Goal: Information Seeking & Learning: Check status

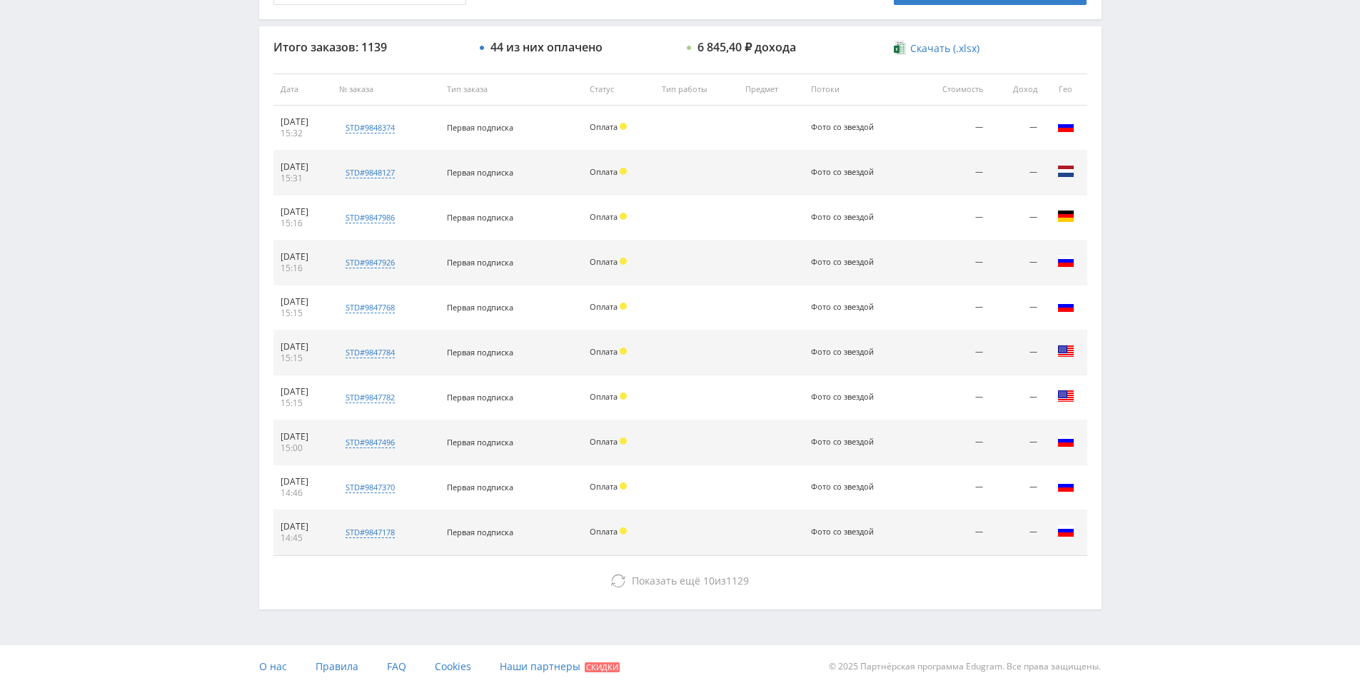
drag, startPoint x: 1157, startPoint y: 336, endPoint x: 1193, endPoint y: 508, distance: 175.0
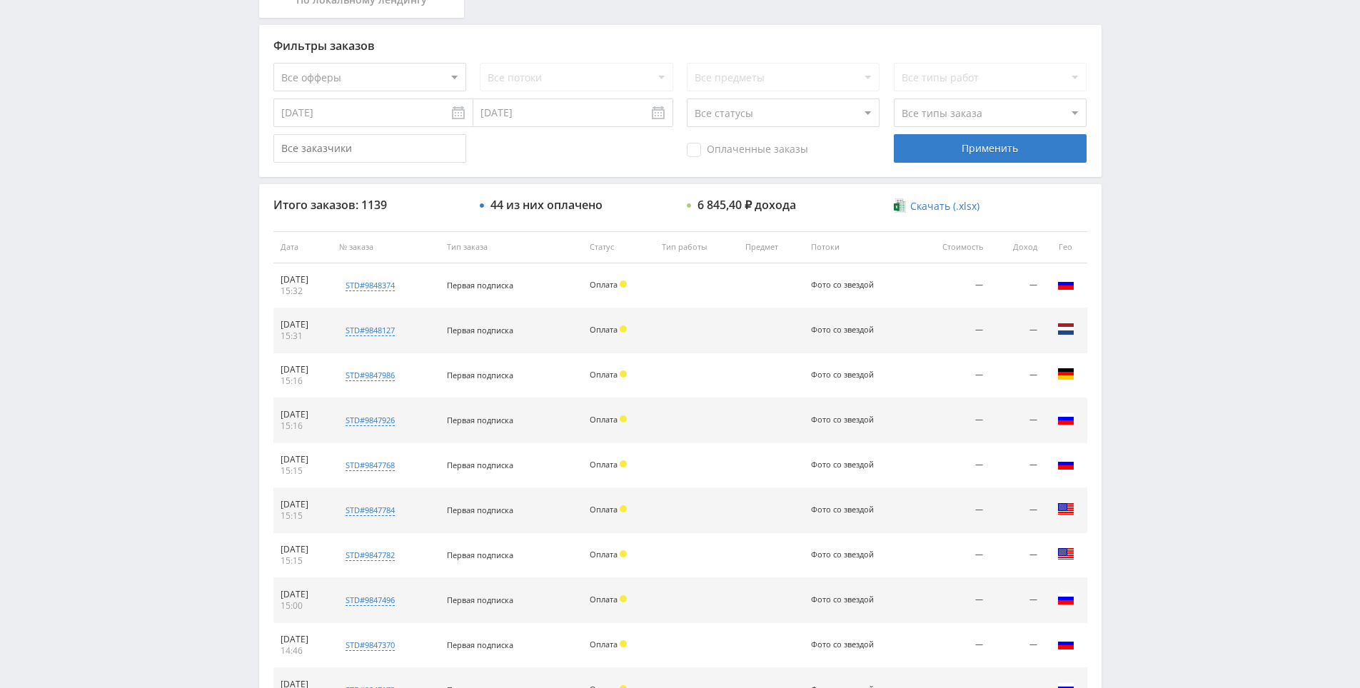
drag, startPoint x: 1187, startPoint y: 346, endPoint x: 1187, endPoint y: 314, distance: 32.1
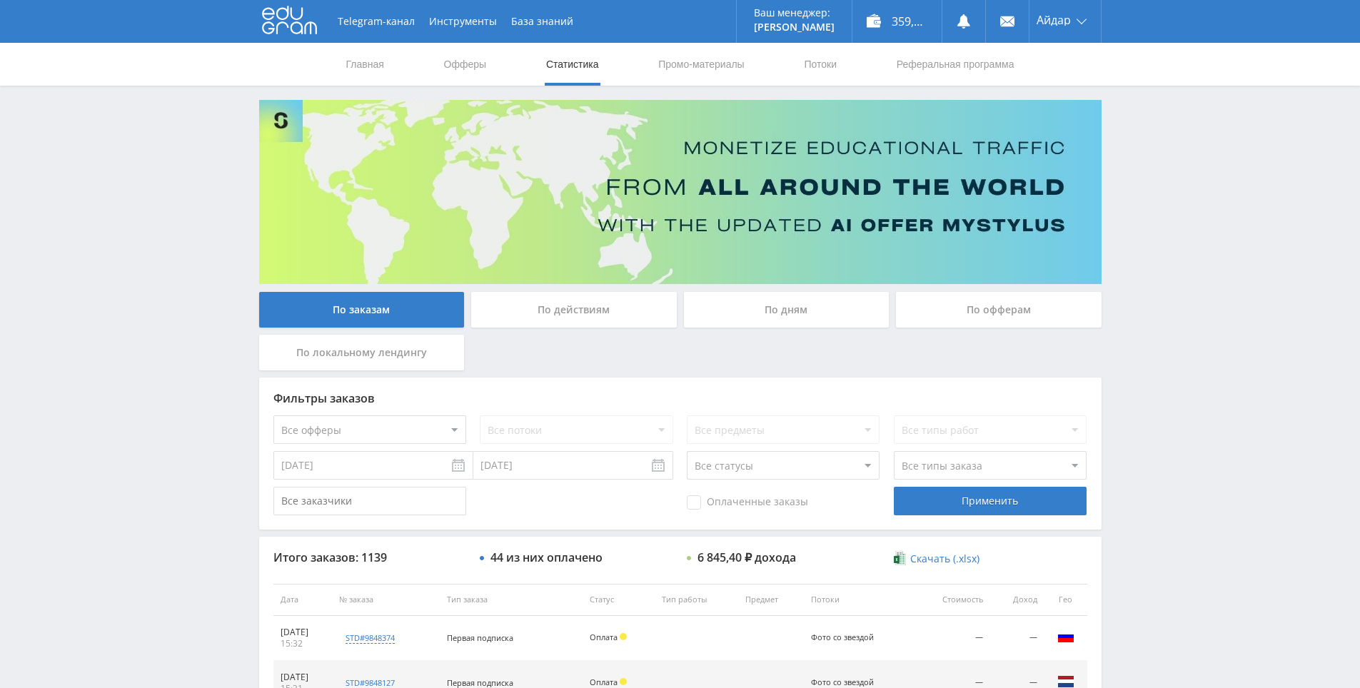
drag, startPoint x: 1194, startPoint y: 303, endPoint x: 1180, endPoint y: 205, distance: 99.5
click at [1180, 205] on div "Telegram-канал Инструменты База знаний Ваш менеджер: Alex Alex Online @edugram_…" at bounding box center [680, 599] width 1360 height 1199
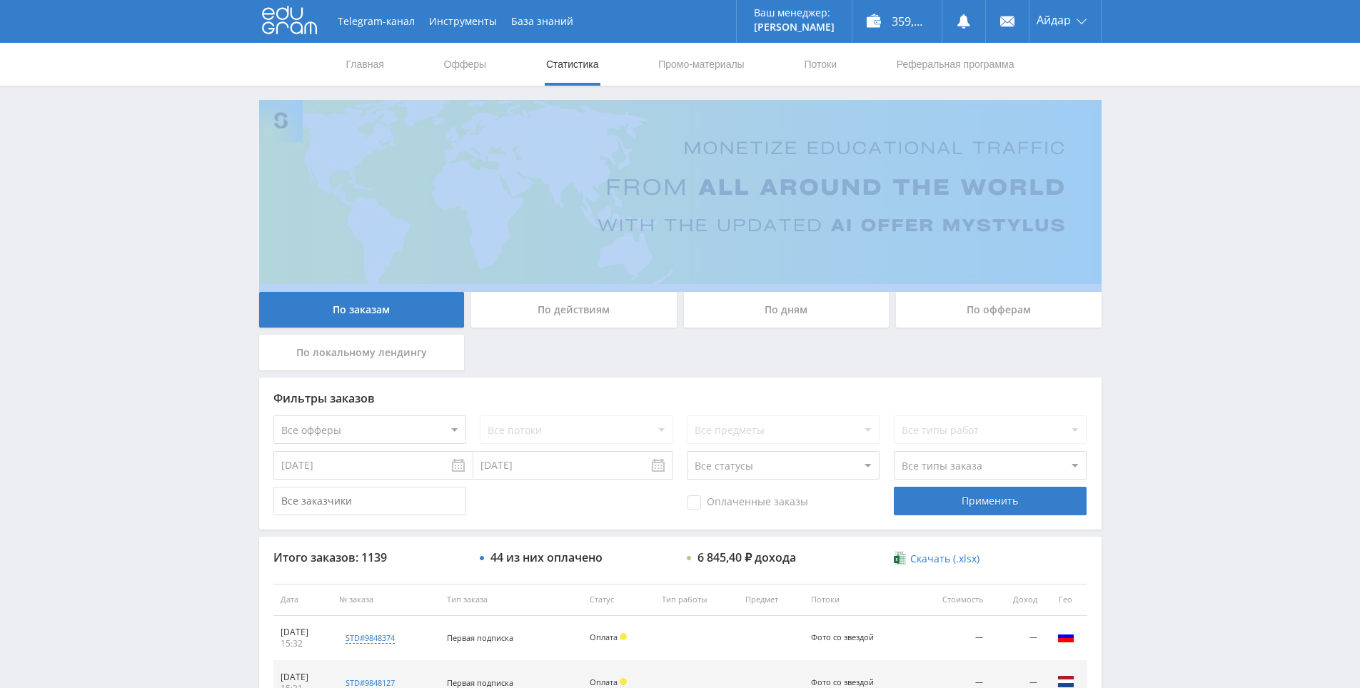
click at [1180, 204] on div "Telegram-канал Инструменты База знаний Ваш менеджер: Alex Alex Online @edugram_…" at bounding box center [680, 599] width 1360 height 1199
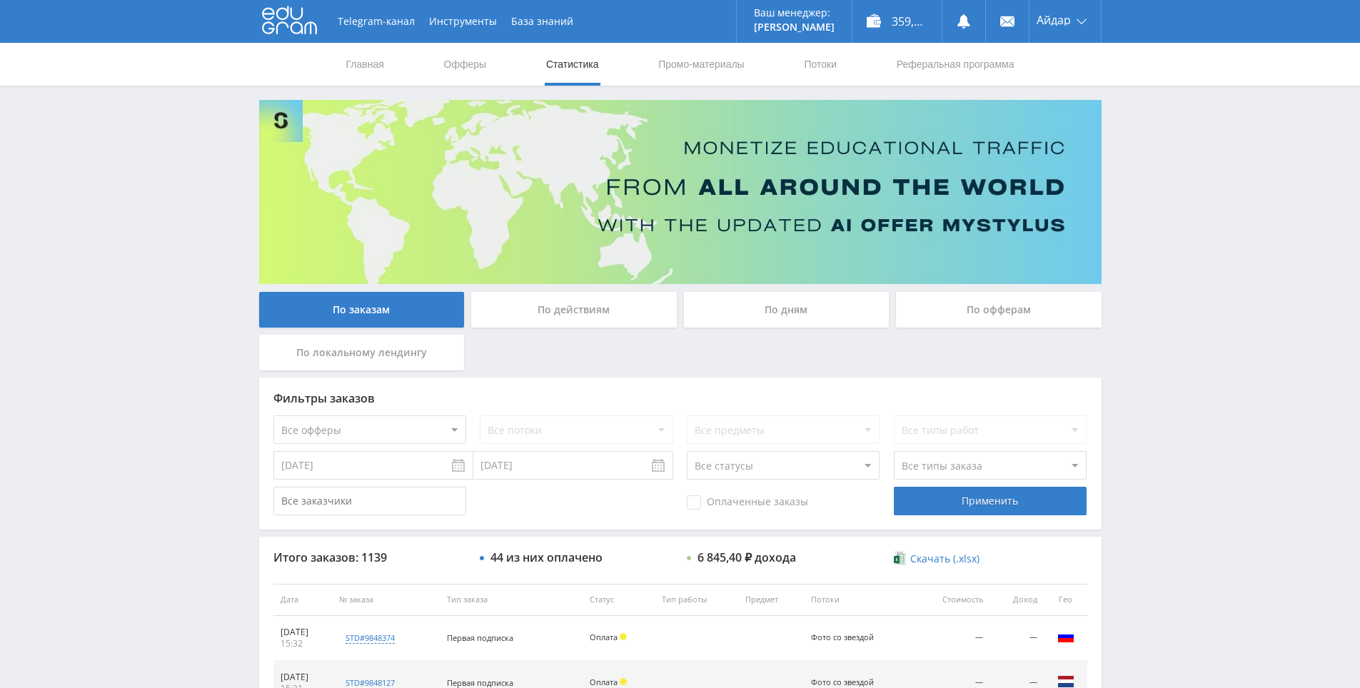
drag, startPoint x: 1177, startPoint y: 121, endPoint x: 1158, endPoint y: 72, distance: 52.9
click at [1177, 121] on div "Telegram-канал Инструменты База знаний Ваш менеджер: Alex Alex Online @edugram_…" at bounding box center [680, 599] width 1360 height 1199
click at [953, 18] on link at bounding box center [963, 21] width 43 height 43
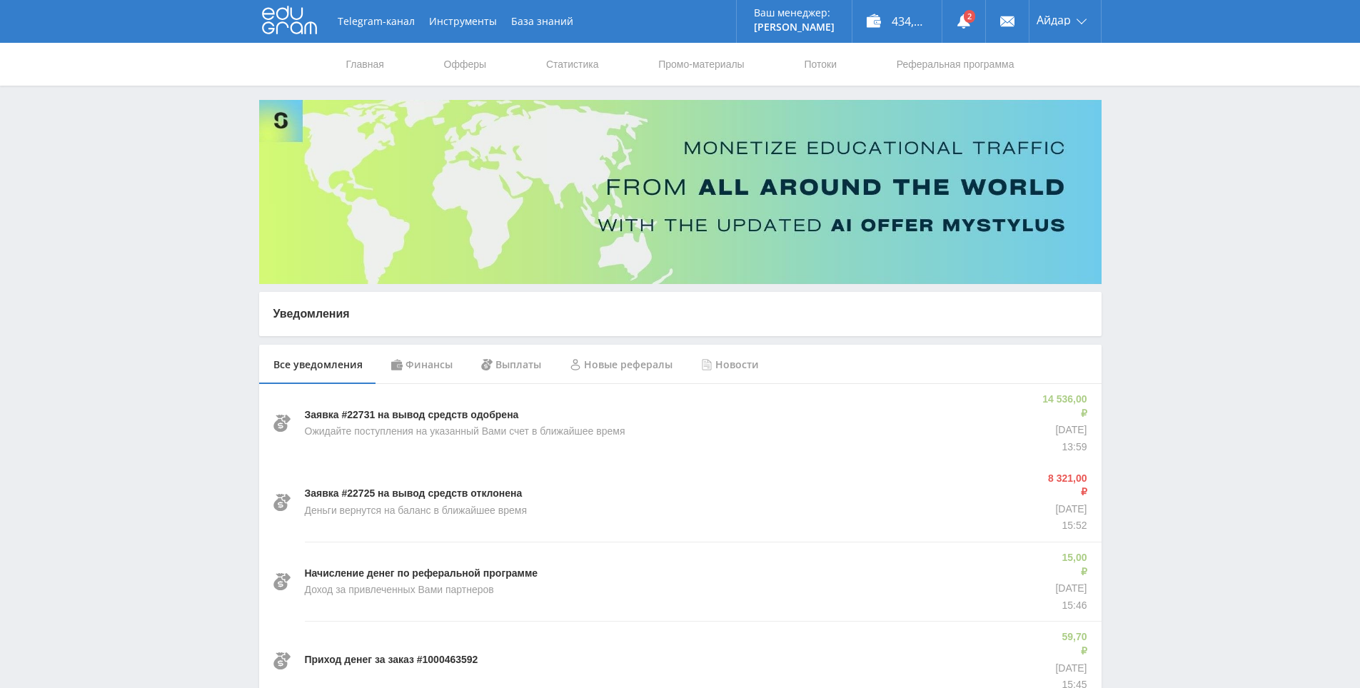
drag, startPoint x: 0, startPoint y: 0, endPoint x: 1166, endPoint y: 469, distance: 1256.8
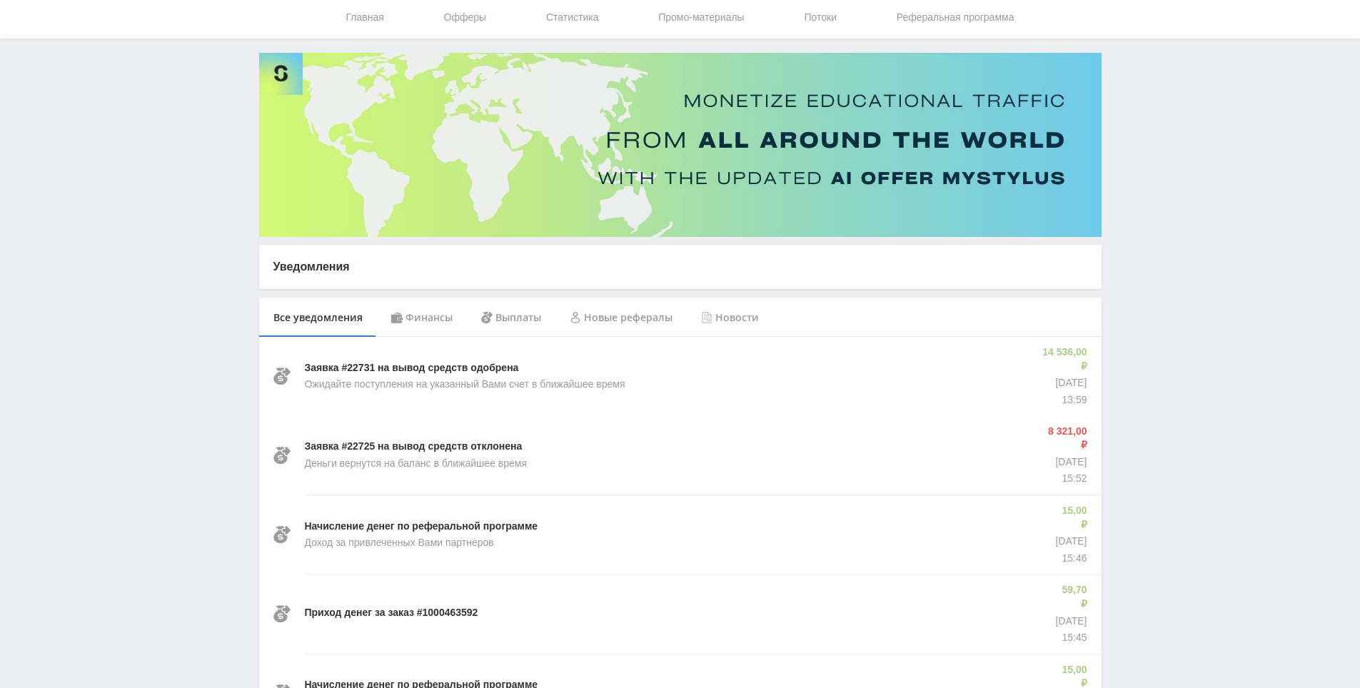
scroll to position [66, 0]
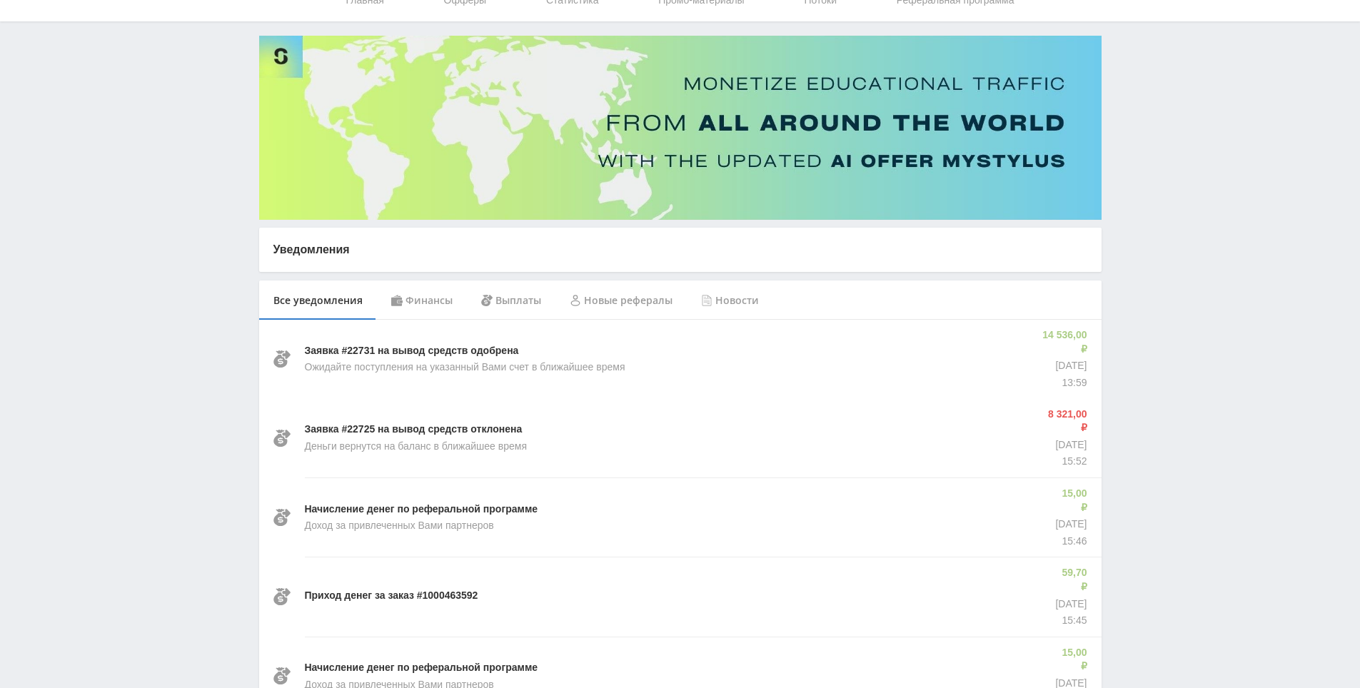
drag, startPoint x: 1160, startPoint y: 416, endPoint x: 1160, endPoint y: 454, distance: 38.6
drag, startPoint x: 1160, startPoint y: 454, endPoint x: 1134, endPoint y: 356, distance: 101.8
drag, startPoint x: 1140, startPoint y: 360, endPoint x: 1135, endPoint y: 296, distance: 64.4
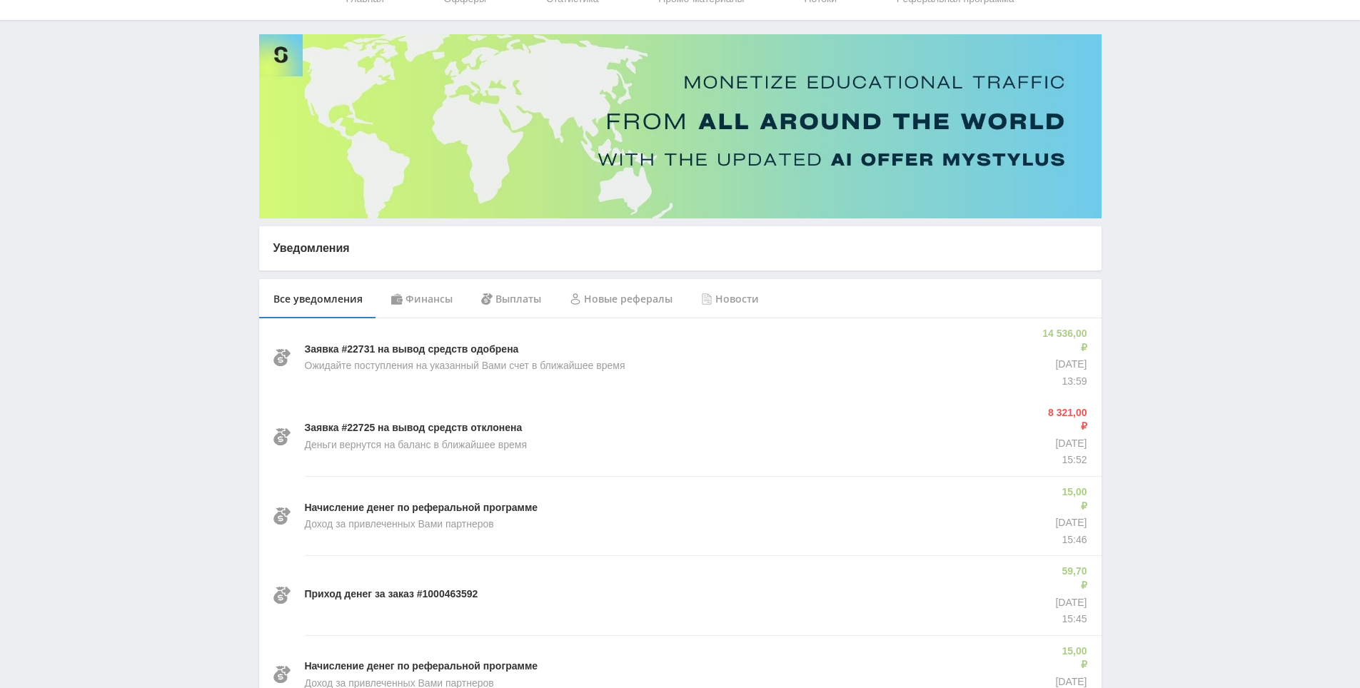
drag, startPoint x: 1135, startPoint y: 295, endPoint x: 1127, endPoint y: 240, distance: 55.5
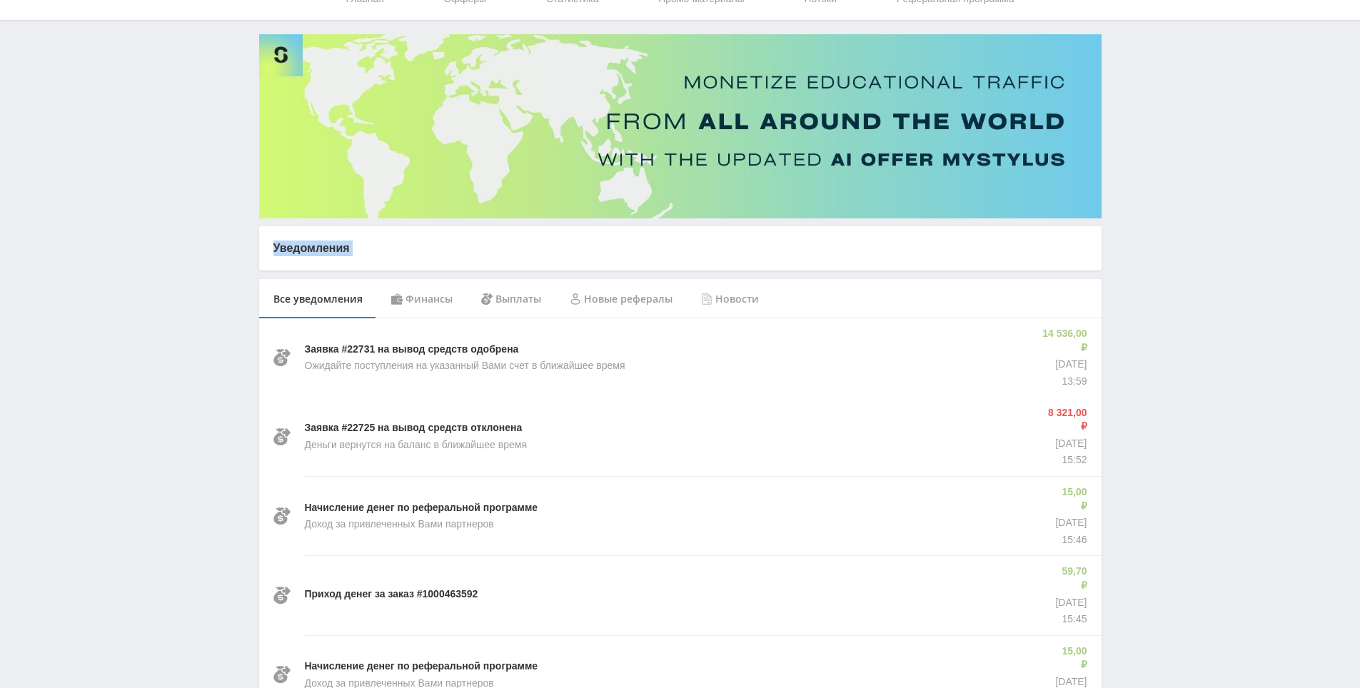
drag, startPoint x: 1127, startPoint y: 240, endPoint x: 1120, endPoint y: 201, distance: 40.0
drag, startPoint x: 1120, startPoint y: 201, endPoint x: 373, endPoint y: 1, distance: 773.1
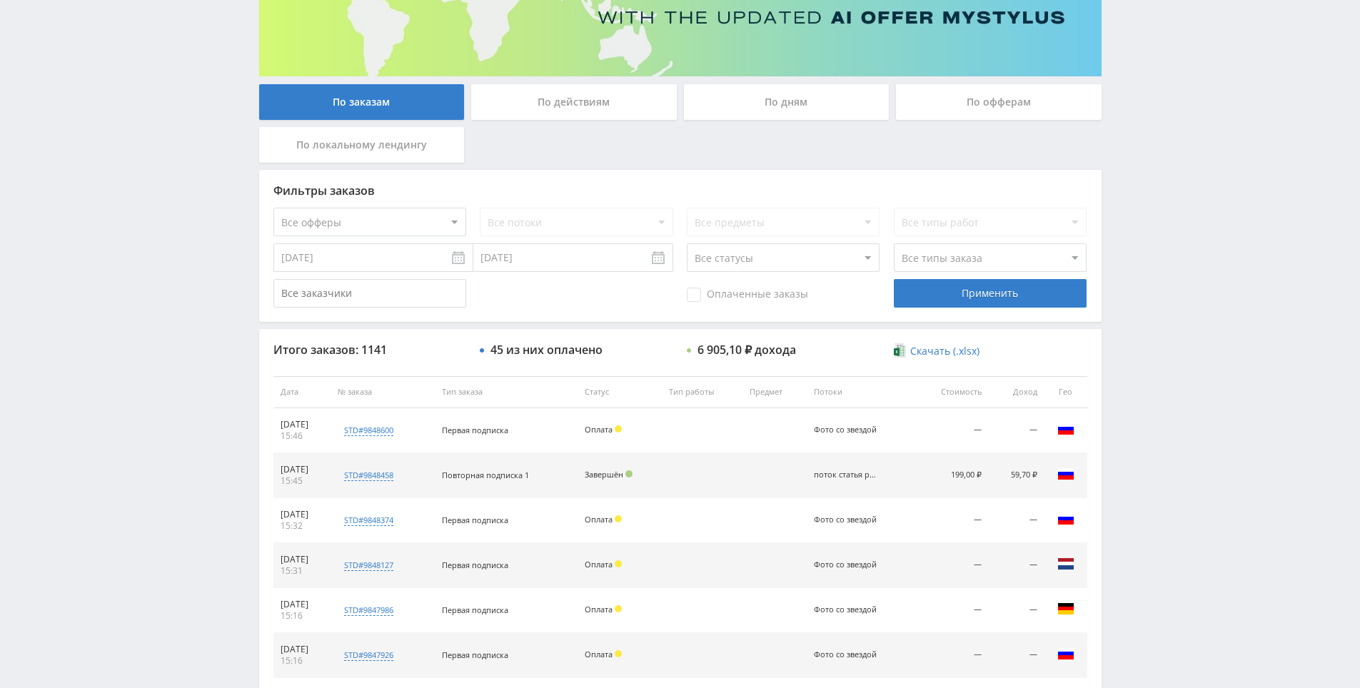
drag, startPoint x: 1123, startPoint y: 487, endPoint x: 1132, endPoint y: 533, distance: 46.5
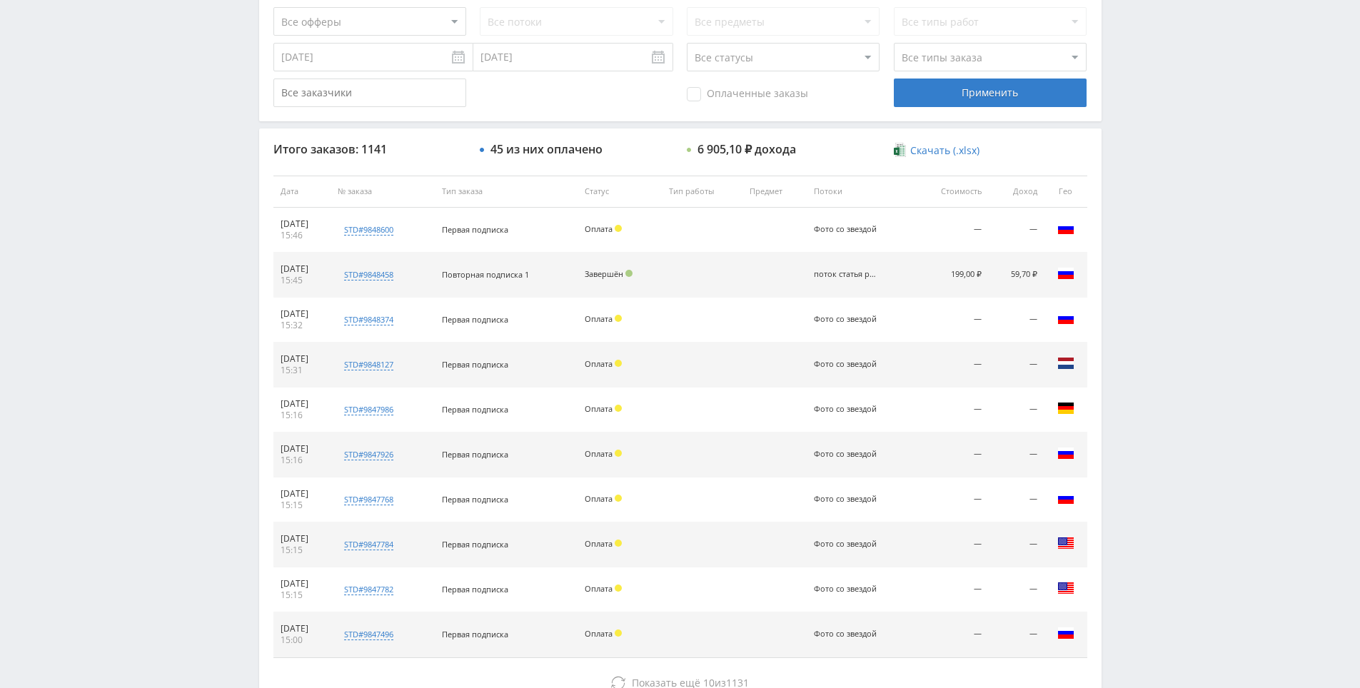
drag, startPoint x: 1133, startPoint y: 489, endPoint x: 1133, endPoint y: 386, distance: 102.8
click at [1133, 386] on div "Telegram-канал Инструменты База знаний Ваш менеджер: [PERSON_NAME] Online @edug…" at bounding box center [680, 191] width 1360 height 1199
click at [1122, 306] on div "Telegram-канал Инструменты База знаний Ваш менеджер: [PERSON_NAME] Online @edug…" at bounding box center [680, 191] width 1360 height 1199
drag, startPoint x: 1120, startPoint y: 308, endPoint x: 1118, endPoint y: 324, distance: 15.9
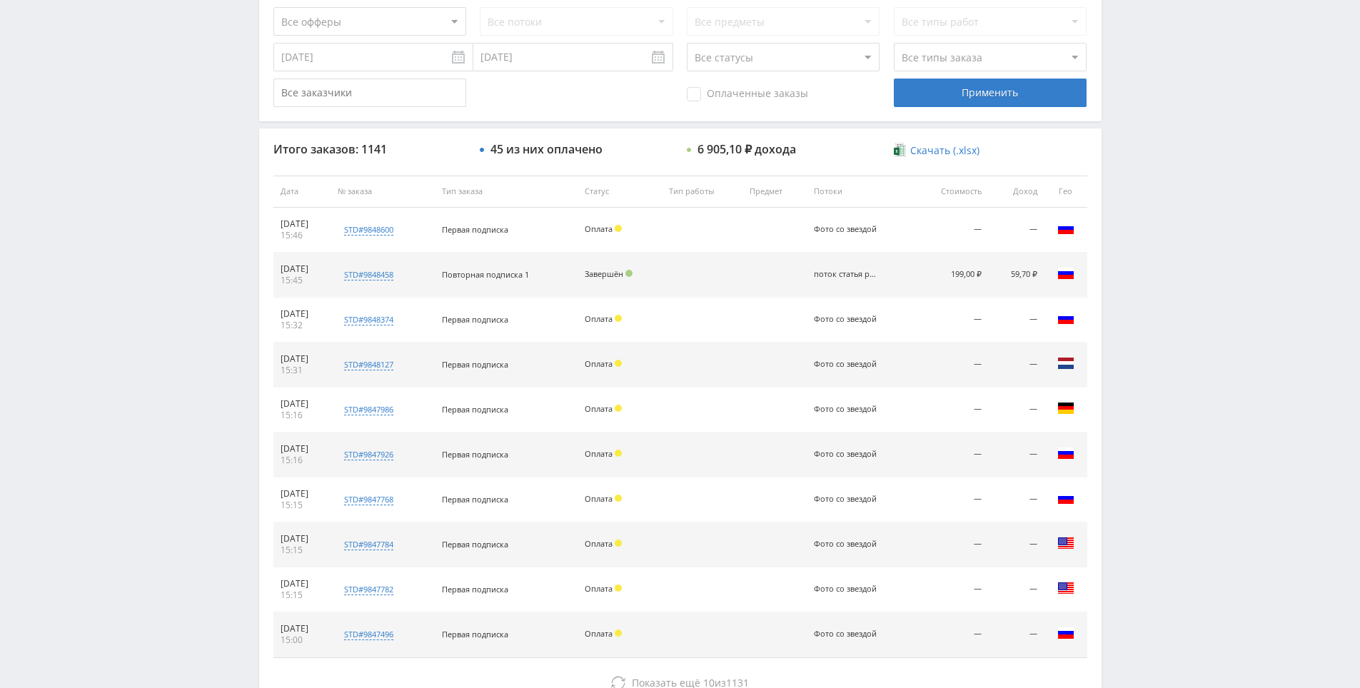
click at [1119, 323] on div "Telegram-канал Инструменты База знаний Ваш менеджер: [PERSON_NAME] Online @edug…" at bounding box center [680, 191] width 1360 height 1199
click at [1118, 324] on div "Telegram-канал Инструменты База знаний Ваш менеджер: [PERSON_NAME] Online @edug…" at bounding box center [680, 191] width 1360 height 1199
click at [1117, 329] on div "Telegram-канал Инструменты База знаний Ваш менеджер: [PERSON_NAME] Online @edug…" at bounding box center [680, 191] width 1360 height 1199
click at [1118, 276] on div "Telegram-канал Инструменты База знаний Ваш менеджер: [PERSON_NAME] Online @edug…" at bounding box center [680, 191] width 1360 height 1199
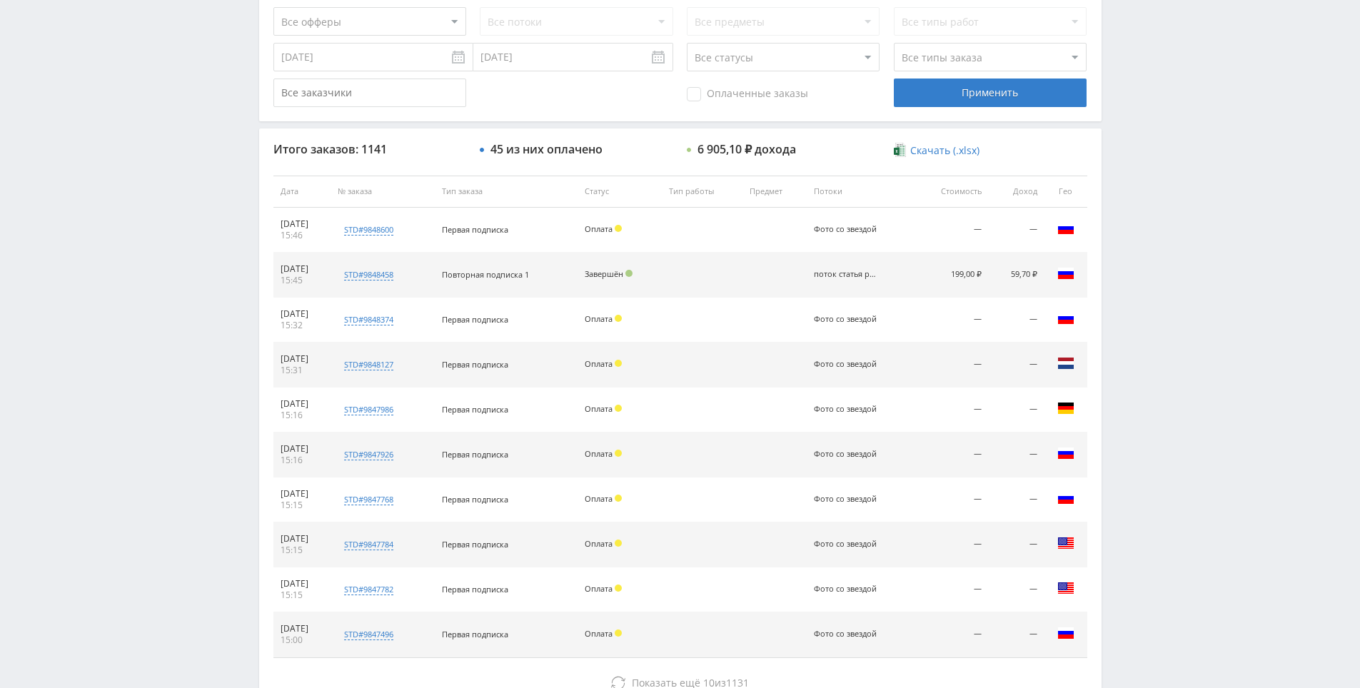
drag, startPoint x: 1118, startPoint y: 276, endPoint x: 1119, endPoint y: 237, distance: 38.6
click at [1119, 237] on div "Telegram-канал Инструменты База знаний Ваш менеджер: [PERSON_NAME] Online @edug…" at bounding box center [680, 191] width 1360 height 1199
click at [1181, 268] on div "Telegram-канал Инструменты База знаний Ваш менеджер: [PERSON_NAME] Online @edug…" at bounding box center [680, 191] width 1360 height 1199
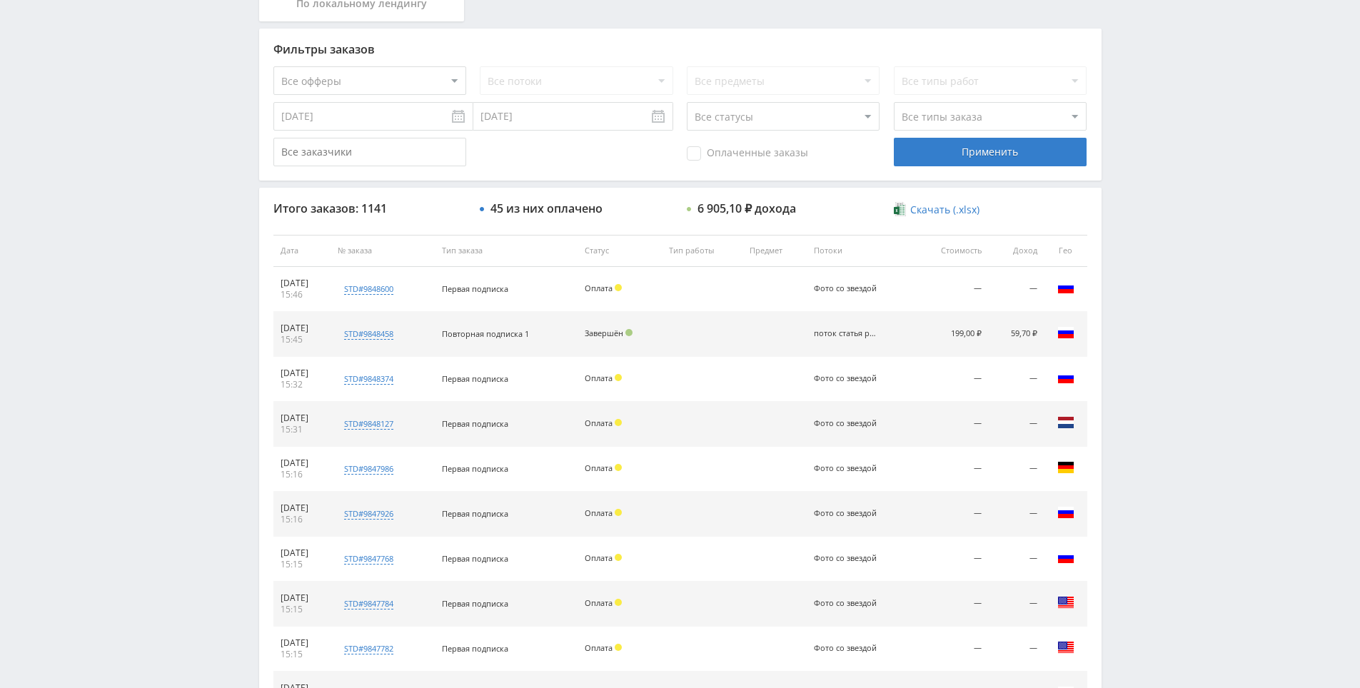
scroll to position [511, 0]
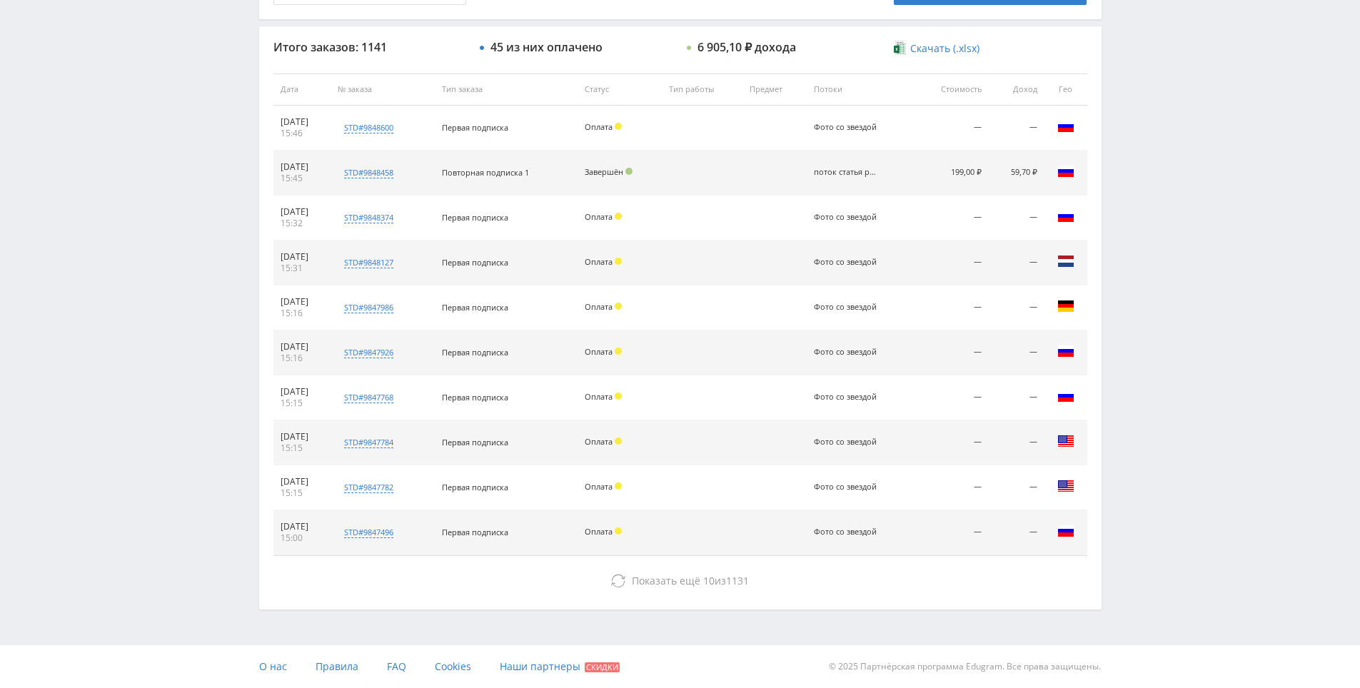
drag, startPoint x: 1160, startPoint y: 302, endPoint x: 1172, endPoint y: 370, distance: 68.9
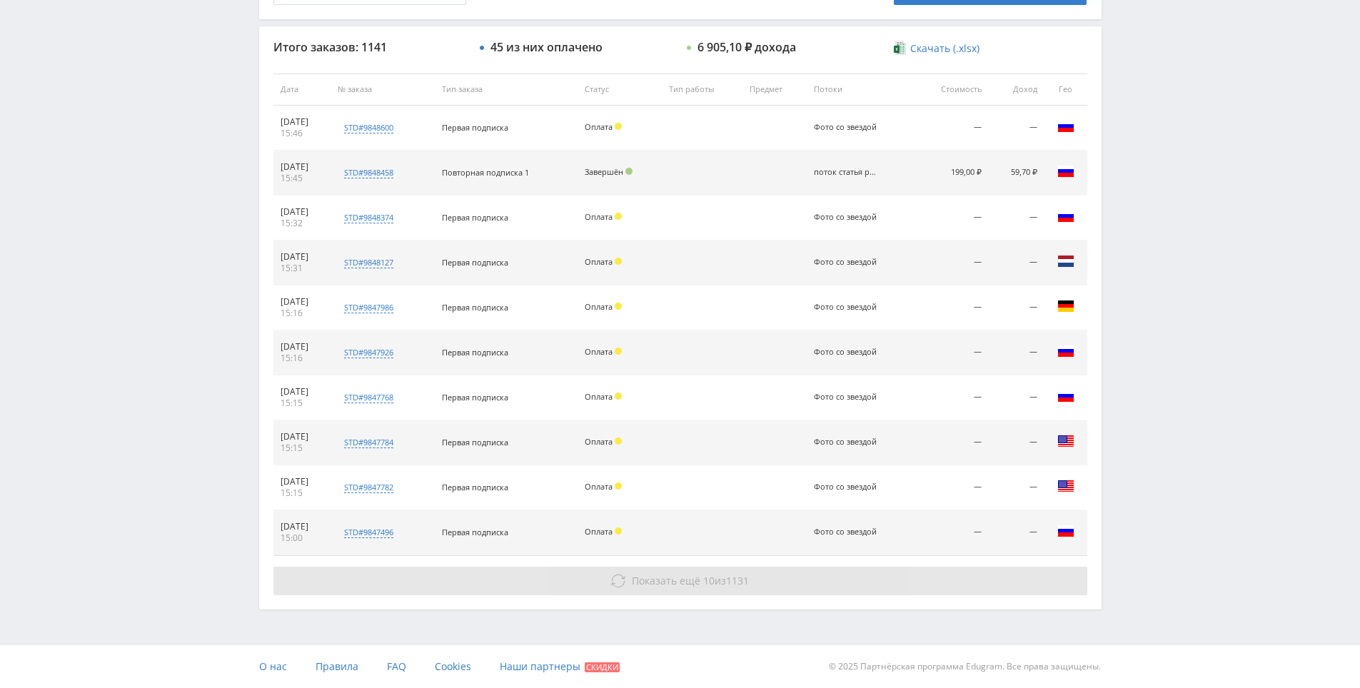
click at [897, 581] on button "Показать ещё 10 из 1131" at bounding box center [680, 581] width 814 height 29
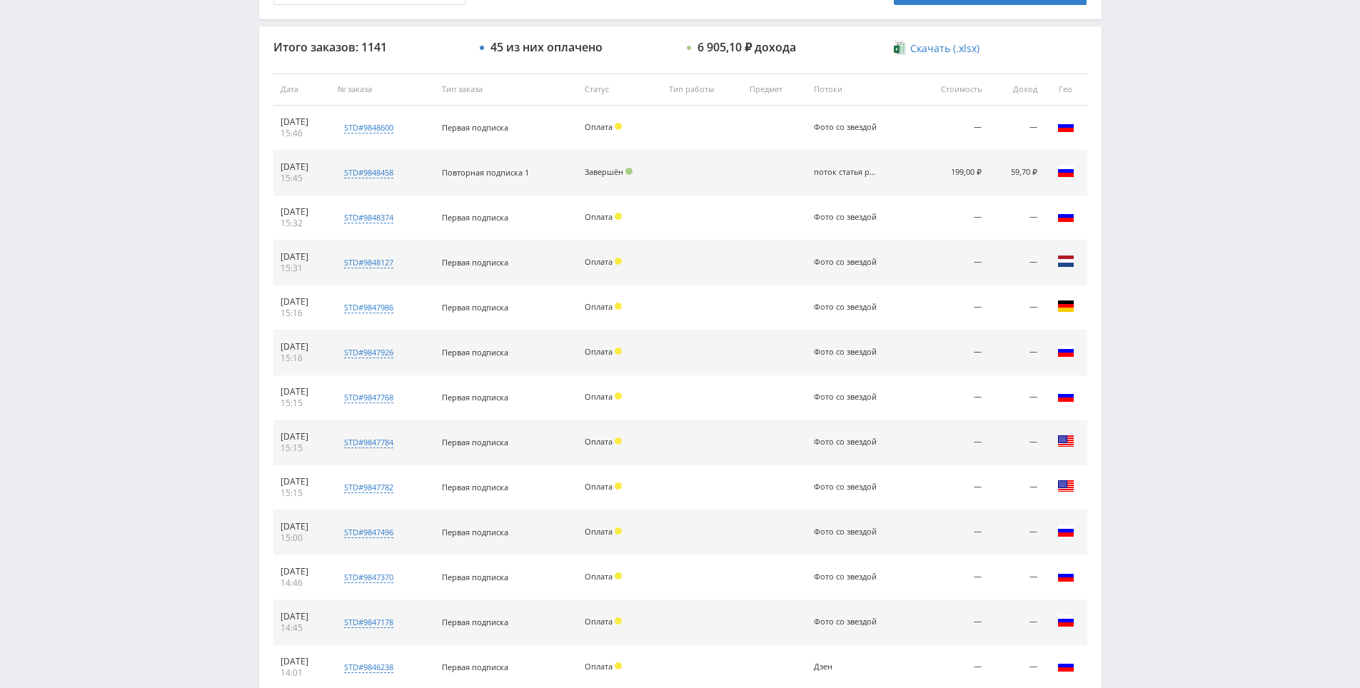
scroll to position [960, 0]
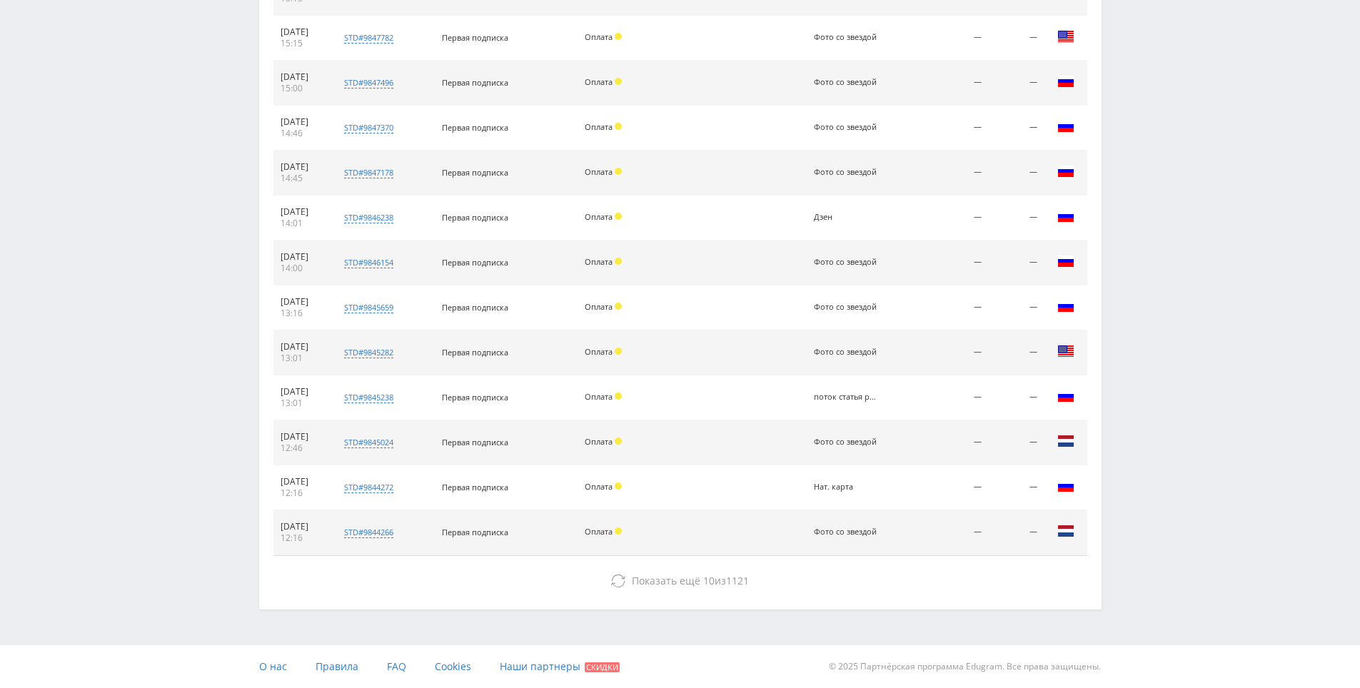
drag, startPoint x: 1197, startPoint y: 445, endPoint x: 1140, endPoint y: 498, distance: 77.8
click at [959, 565] on div "Итого заказов: 1141 45 из них оплачено 6 905,10 ₽ дохода Скачать (.xlsx) Дата №…" at bounding box center [680, 93] width 843 height 1032
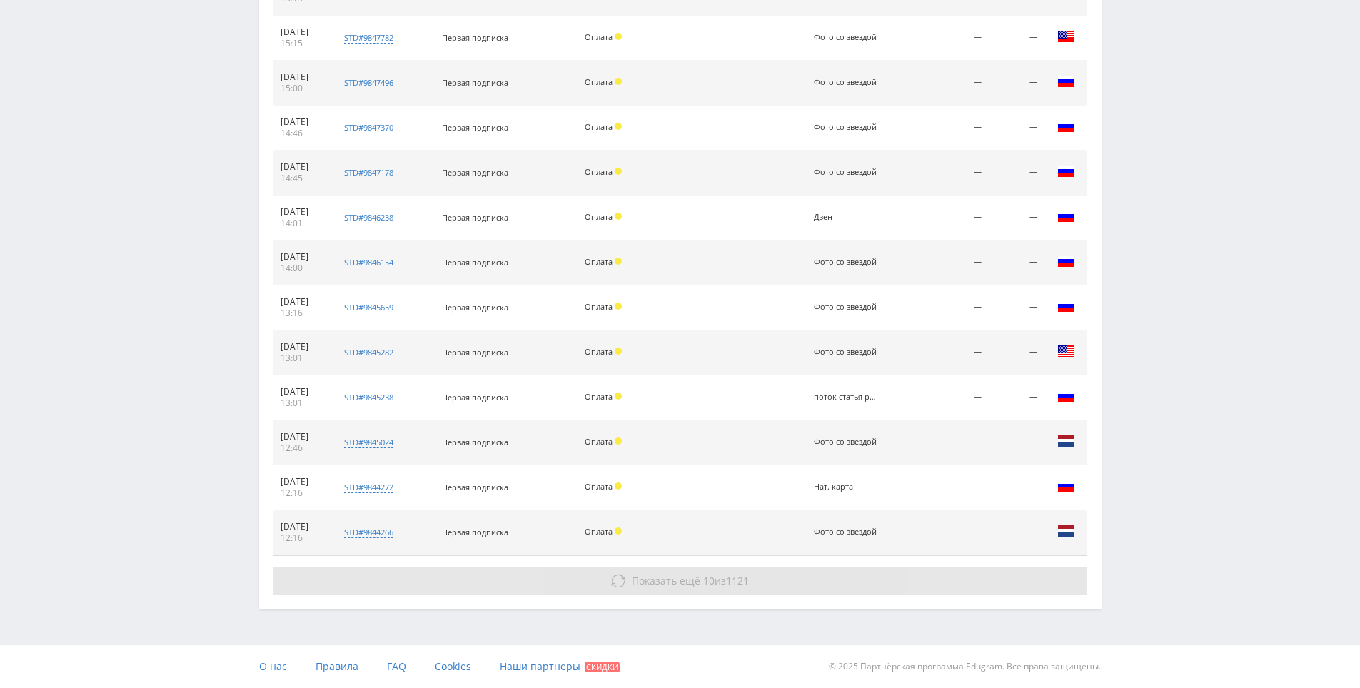
click at [968, 575] on button "Показать ещё 10 из 1121" at bounding box center [680, 581] width 814 height 29
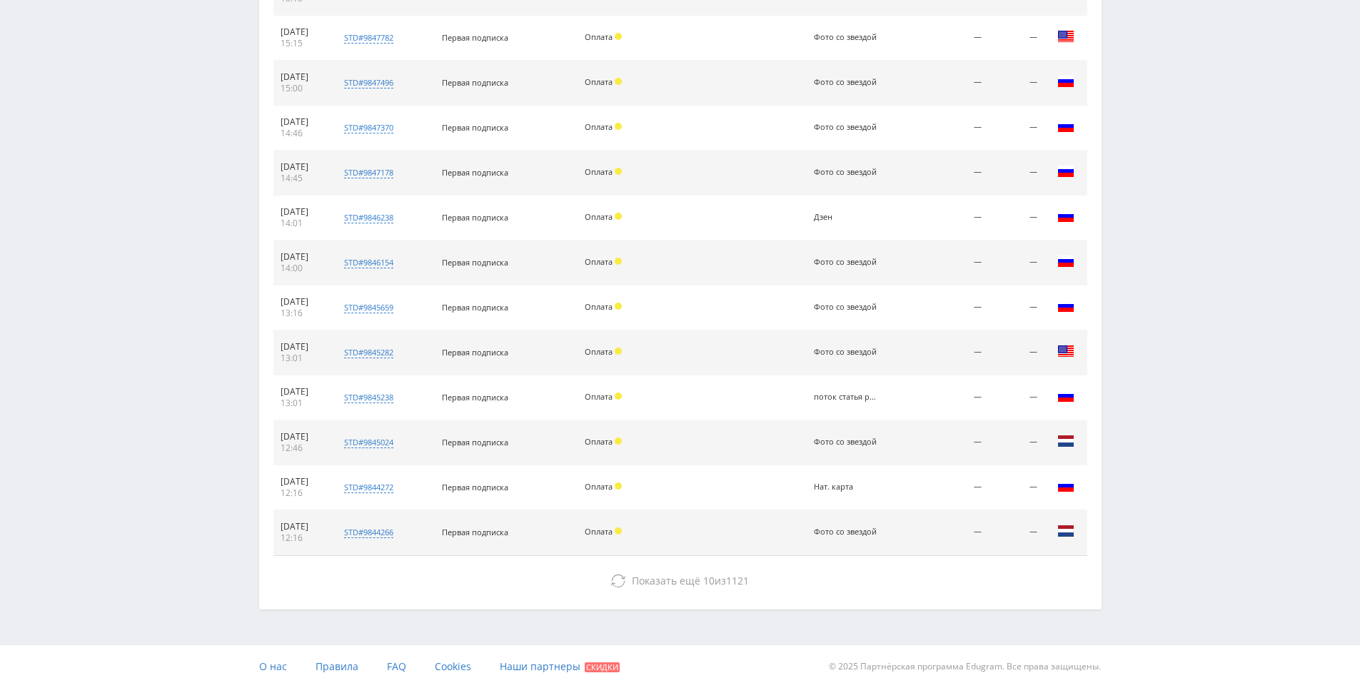
drag, startPoint x: 1223, startPoint y: 441, endPoint x: 1201, endPoint y: 328, distance: 115.7
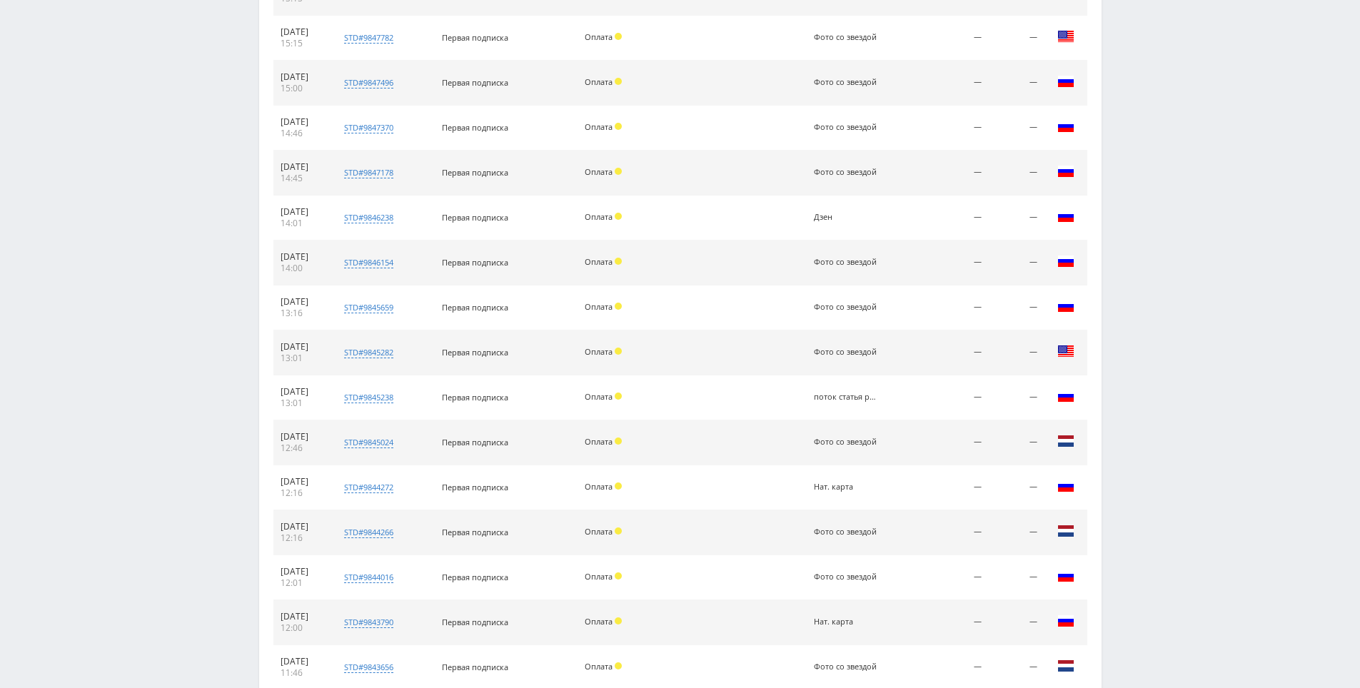
click at [1191, 281] on div "Telegram-канал Инструменты База знаний Ваш менеджер: [PERSON_NAME] Online @edug…" at bounding box center [680, 89] width 1360 height 2098
drag, startPoint x: 1191, startPoint y: 281, endPoint x: 1190, endPoint y: 298, distance: 17.2
click at [1190, 291] on div "Telegram-канал Инструменты База знаний Ваш менеджер: [PERSON_NAME] Online @edug…" at bounding box center [680, 89] width 1360 height 2098
click at [1190, 299] on div "Telegram-канал Инструменты База знаний Ваш менеджер: [PERSON_NAME] Online @edug…" at bounding box center [680, 89] width 1360 height 2098
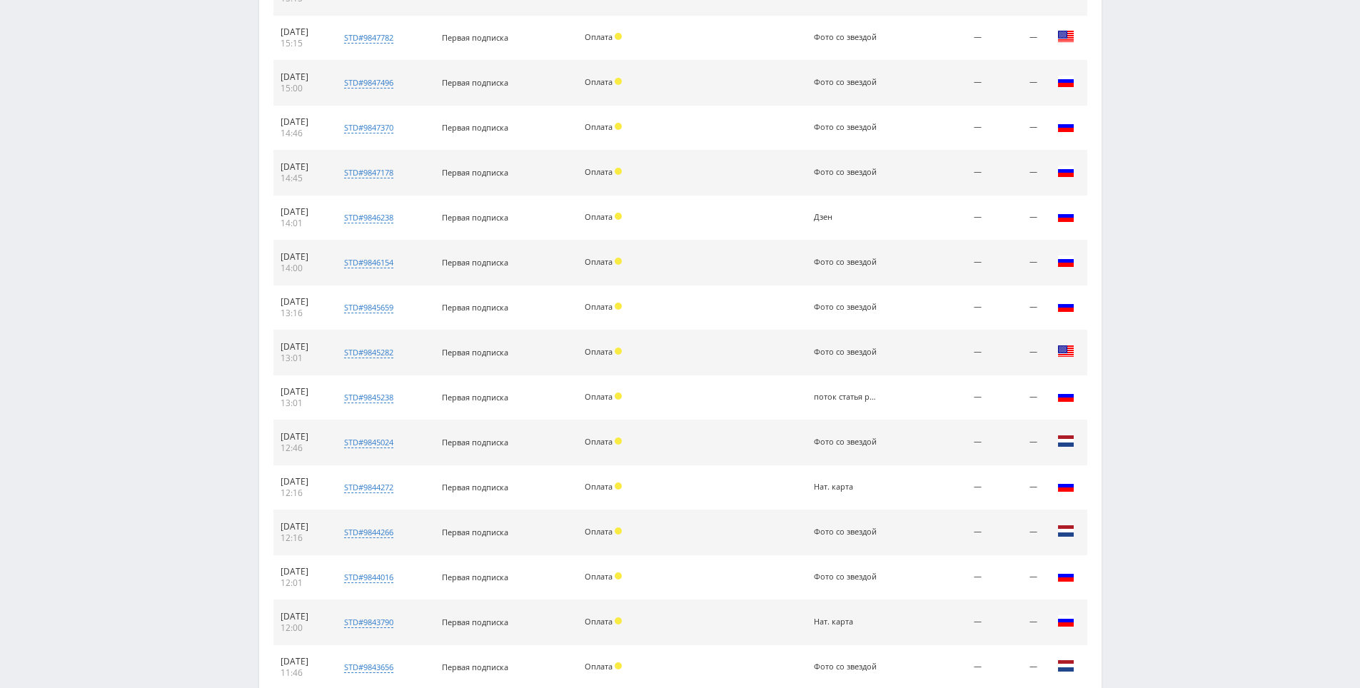
drag, startPoint x: 1190, startPoint y: 299, endPoint x: 1184, endPoint y: 225, distance: 74.5
click at [1183, 221] on div "Telegram-канал Инструменты База знаний Ваш менеджер: [PERSON_NAME] Online @edug…" at bounding box center [680, 89] width 1360 height 2098
click at [1177, 190] on div "Telegram-канал Инструменты База знаний Ваш менеджер: [PERSON_NAME] Online @edug…" at bounding box center [680, 89] width 1360 height 2098
click at [1175, 190] on div "Telegram-канал Инструменты База знаний Ваш менеджер: [PERSON_NAME] Online @edug…" at bounding box center [680, 89] width 1360 height 2098
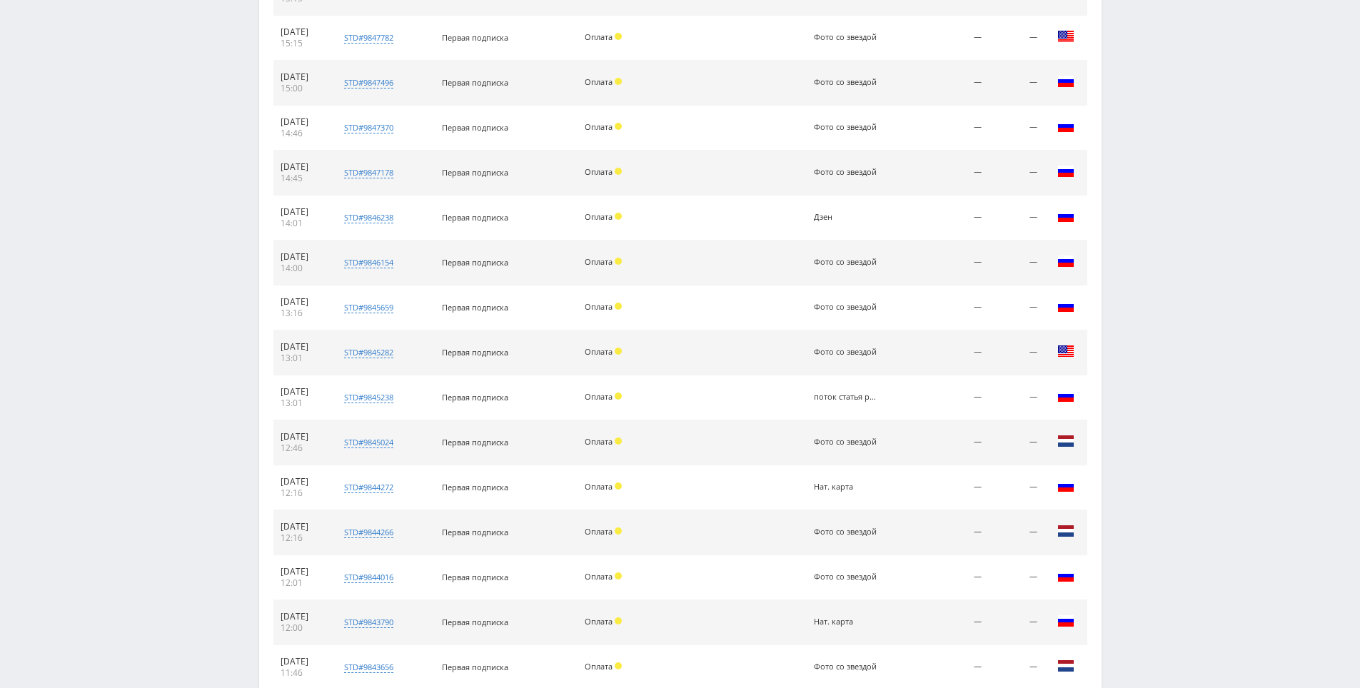
drag, startPoint x: 1175, startPoint y: 191, endPoint x: 1156, endPoint y: 128, distance: 65.7
click at [1156, 128] on div "Telegram-канал Инструменты База знаний Ваш менеджер: [PERSON_NAME] Online @edug…" at bounding box center [680, 89] width 1360 height 2098
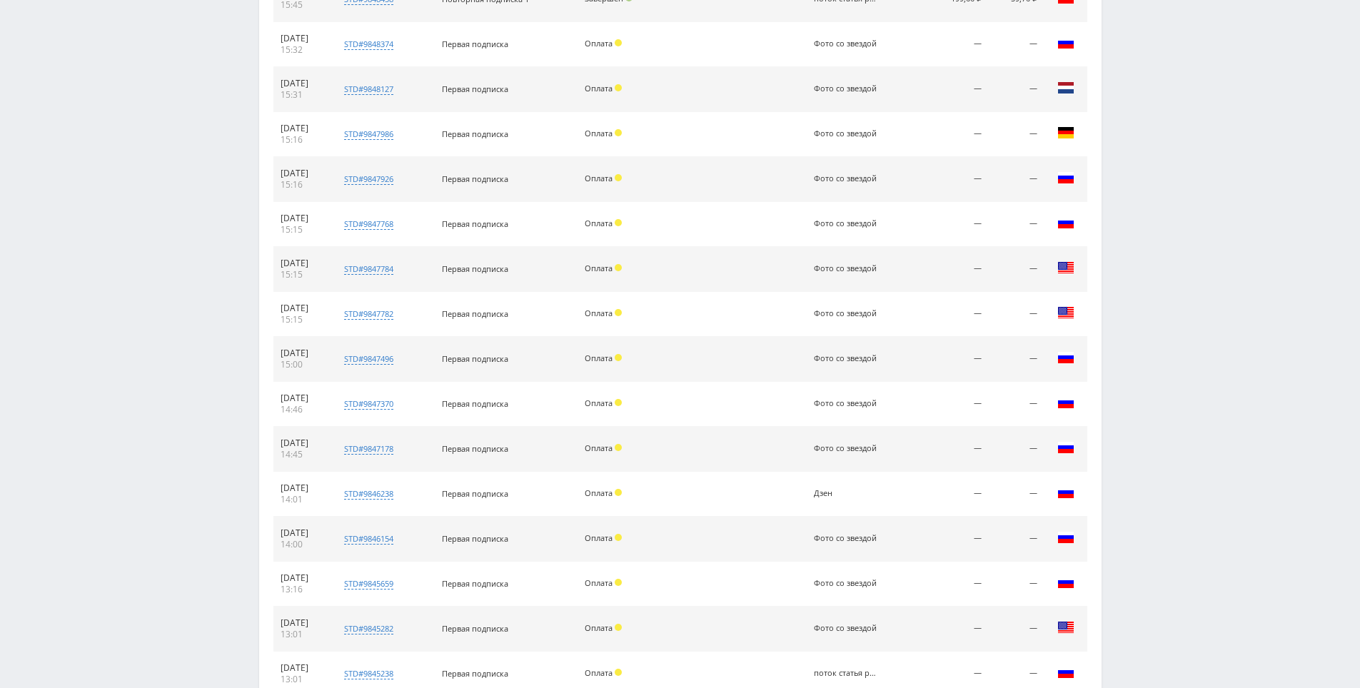
scroll to position [0, 0]
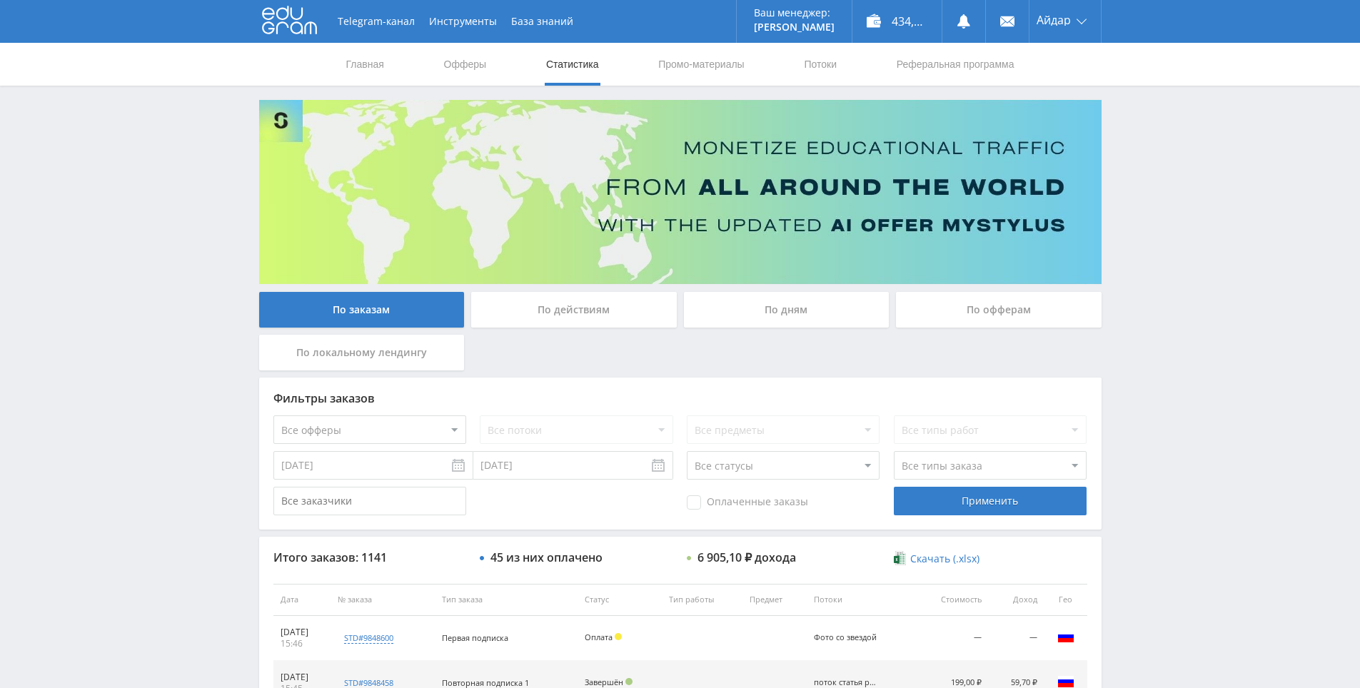
drag, startPoint x: 1151, startPoint y: 172, endPoint x: 1015, endPoint y: -54, distance: 263.9
drag, startPoint x: 1185, startPoint y: 347, endPoint x: 1147, endPoint y: 243, distance: 110.2
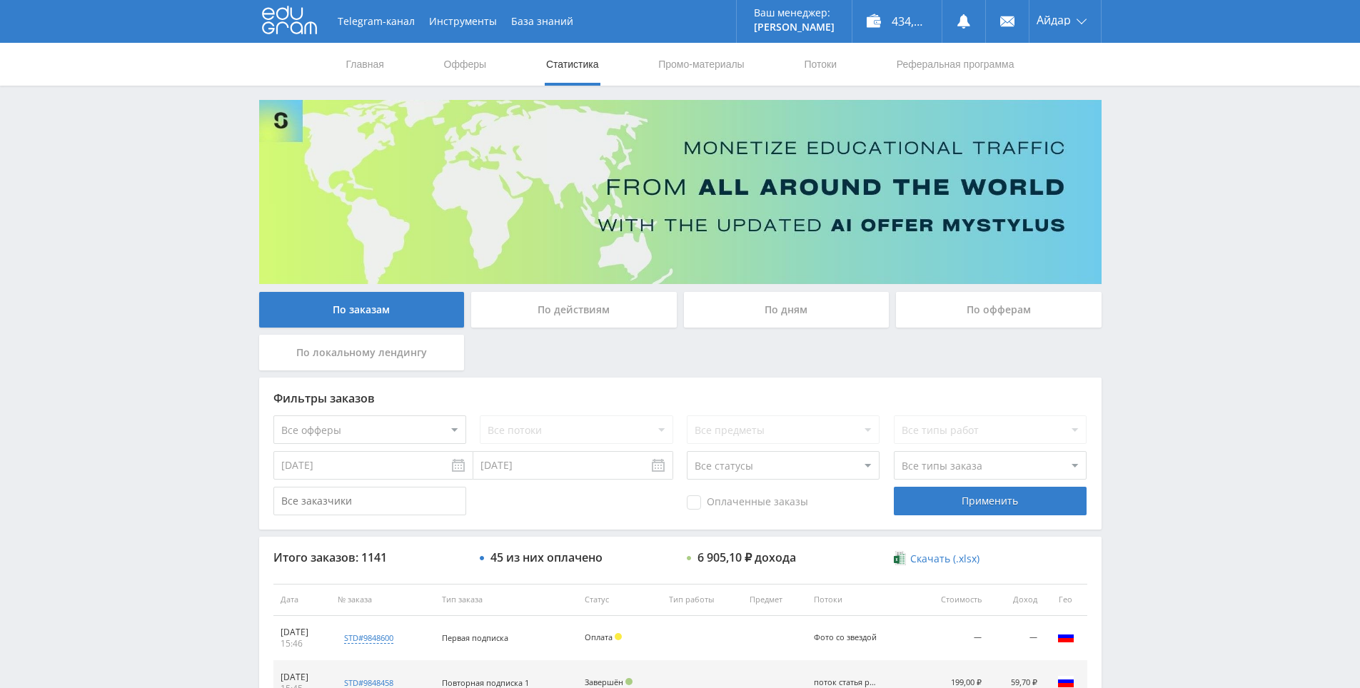
drag, startPoint x: 1136, startPoint y: 198, endPoint x: 771, endPoint y: 25, distance: 404.0
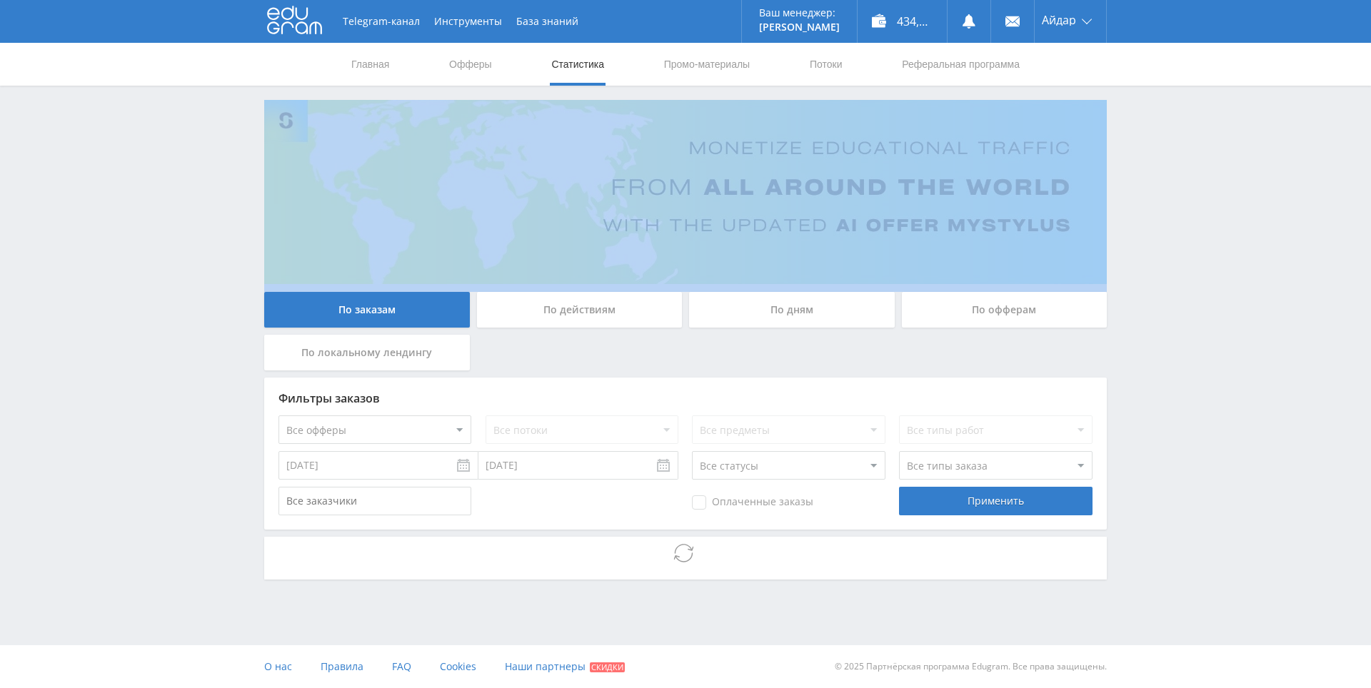
click at [1174, 203] on div "Telegram-канал Инструменты База знаний Ваш менеджер: [PERSON_NAME] Online @edug…" at bounding box center [685, 329] width 1371 height 658
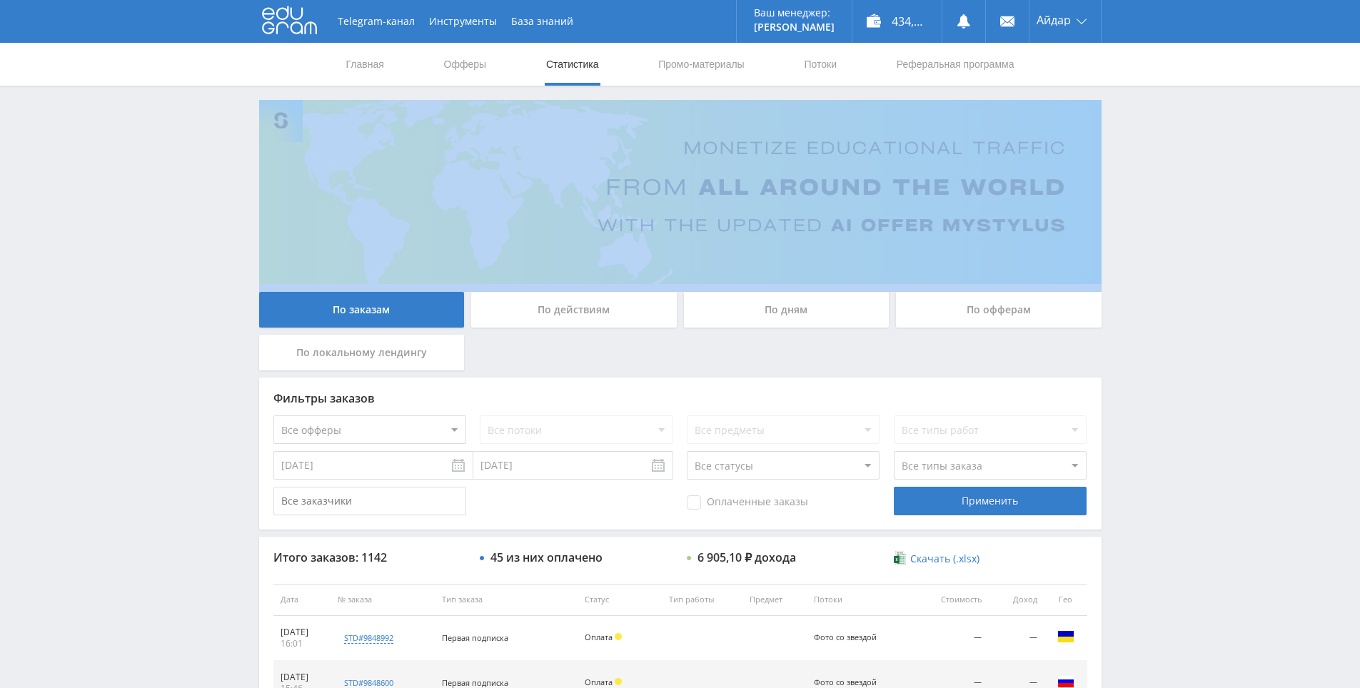
click at [1141, 161] on div "Telegram-канал Инструменты База знаний Ваш менеджер: [PERSON_NAME] Online @edug…" at bounding box center [680, 599] width 1360 height 1199
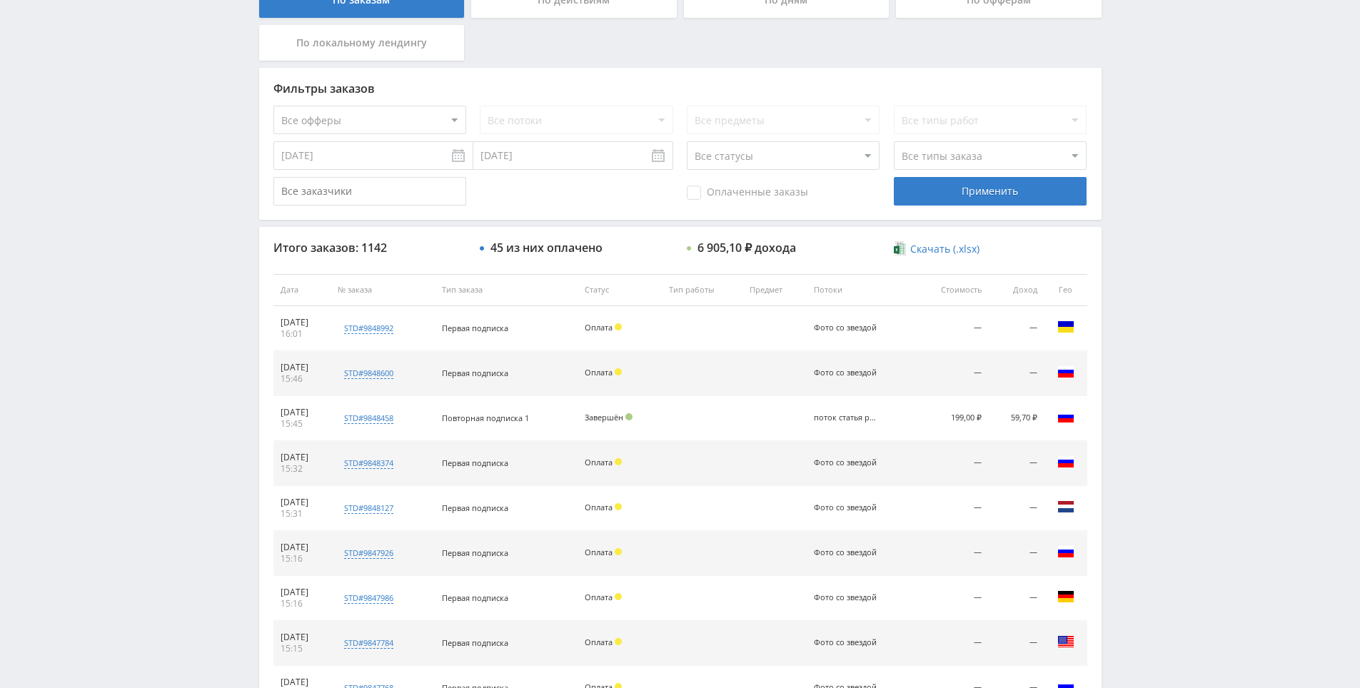
drag, startPoint x: 1143, startPoint y: 357, endPoint x: 1154, endPoint y: 417, distance: 60.9
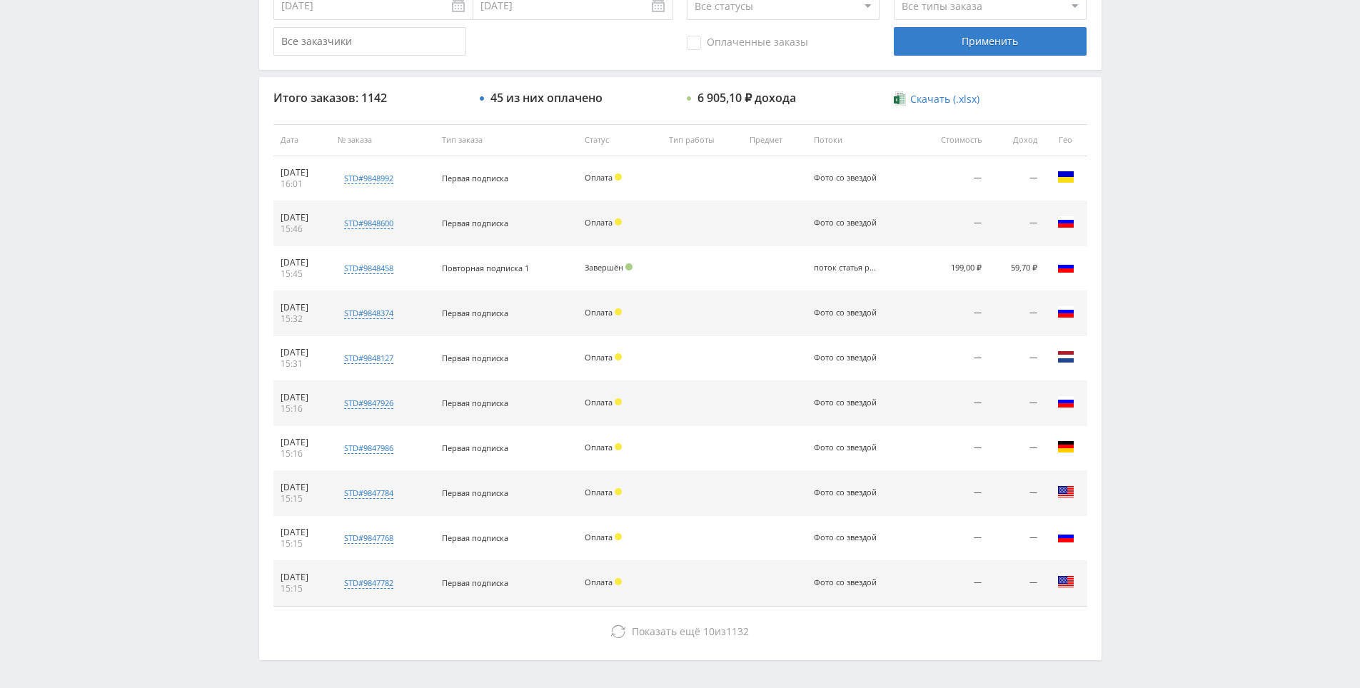
scroll to position [511, 0]
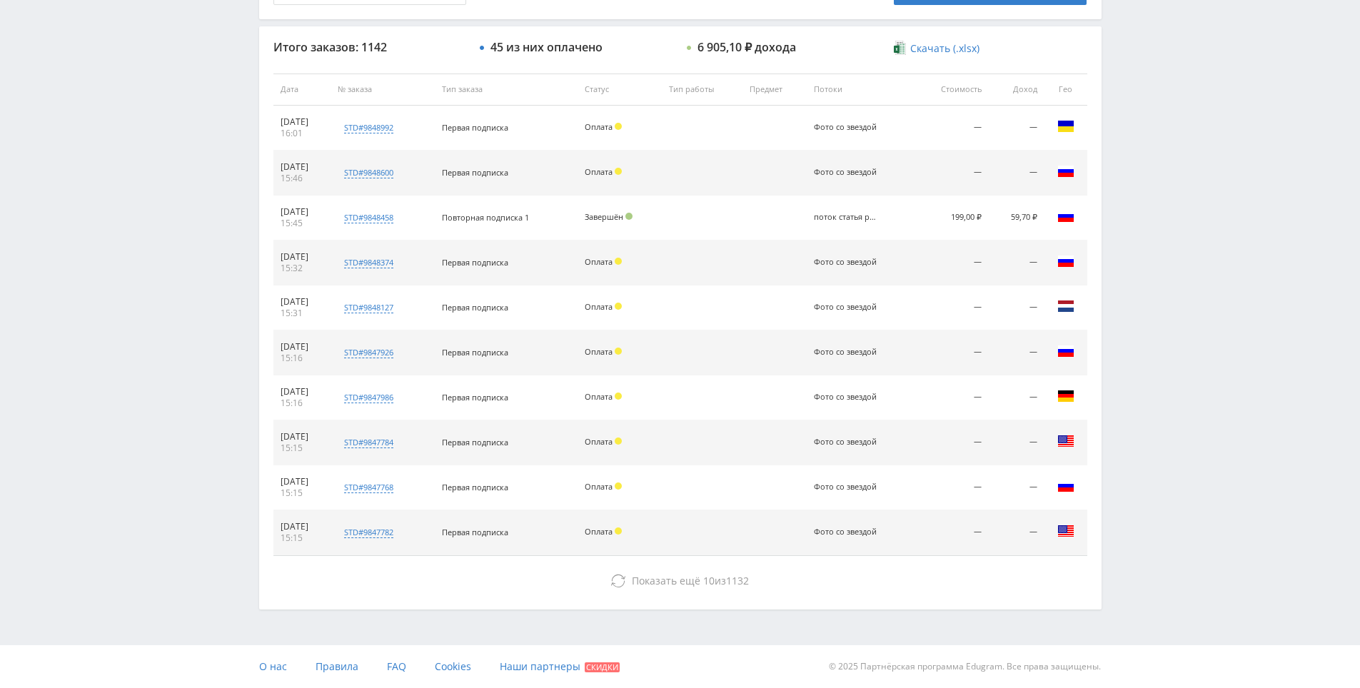
drag, startPoint x: 1154, startPoint y: 416, endPoint x: 1159, endPoint y: 504, distance: 88.7
drag, startPoint x: 1167, startPoint y: 425, endPoint x: 1135, endPoint y: 283, distance: 145.5
drag, startPoint x: 1130, startPoint y: 256, endPoint x: 900, endPoint y: 474, distance: 317.2
click at [1130, 254] on div "Telegram-канал Инструменты База знаний Ваш менеджер: [PERSON_NAME] Online @edug…" at bounding box center [680, 88] width 1360 height 1199
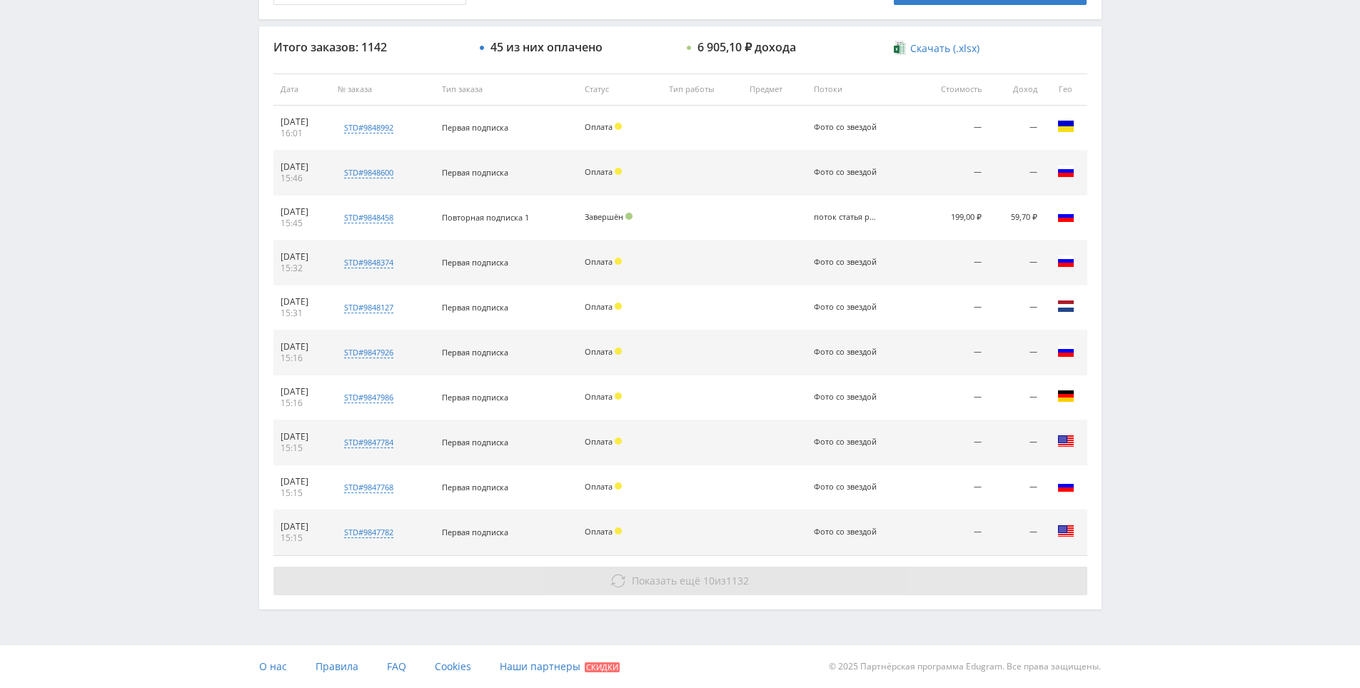
drag, startPoint x: 740, startPoint y: 606, endPoint x: 748, endPoint y: 593, distance: 15.7
click at [743, 599] on div "Итого заказов: 1142 45 из них оплачено 6 905,10 ₽ дохода Скачать (.xlsx) Дата №…" at bounding box center [680, 317] width 843 height 583
click at [752, 585] on button "Показать ещё 10 из 1132" at bounding box center [680, 581] width 814 height 29
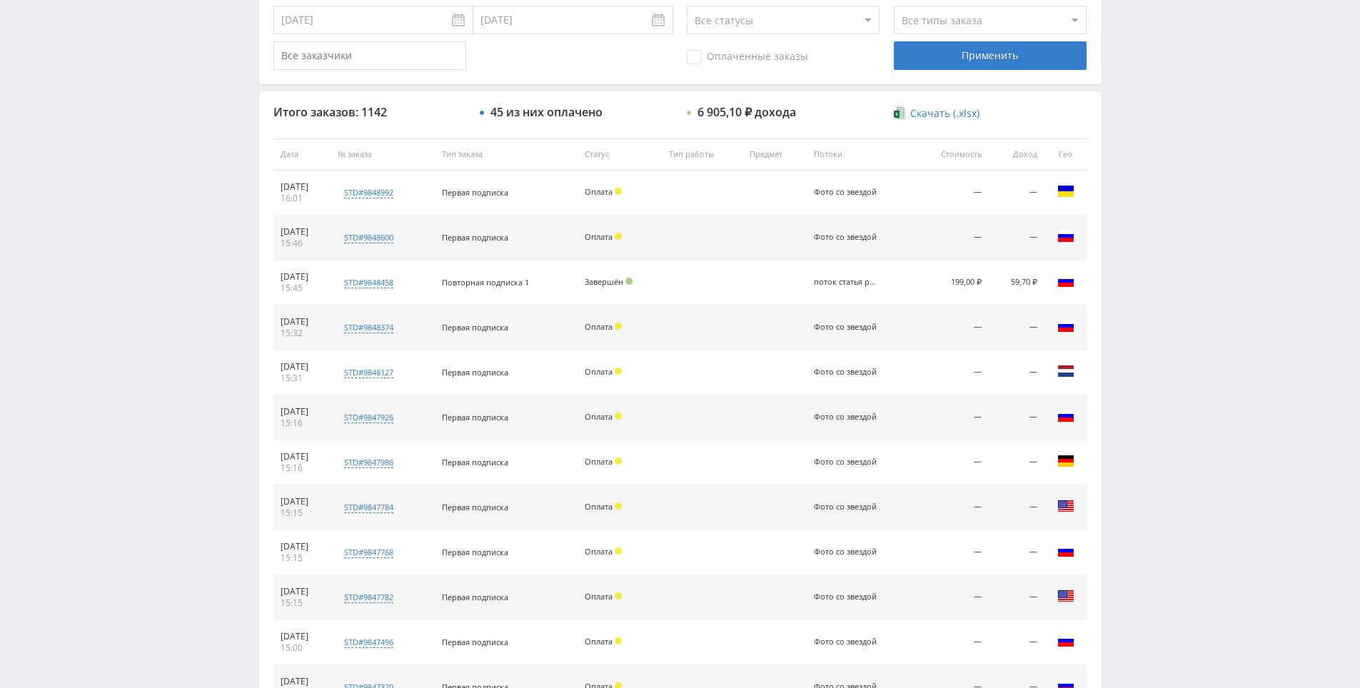
drag, startPoint x: 1159, startPoint y: 396, endPoint x: 1100, endPoint y: 283, distance: 126.5
